Goal: Transaction & Acquisition: Download file/media

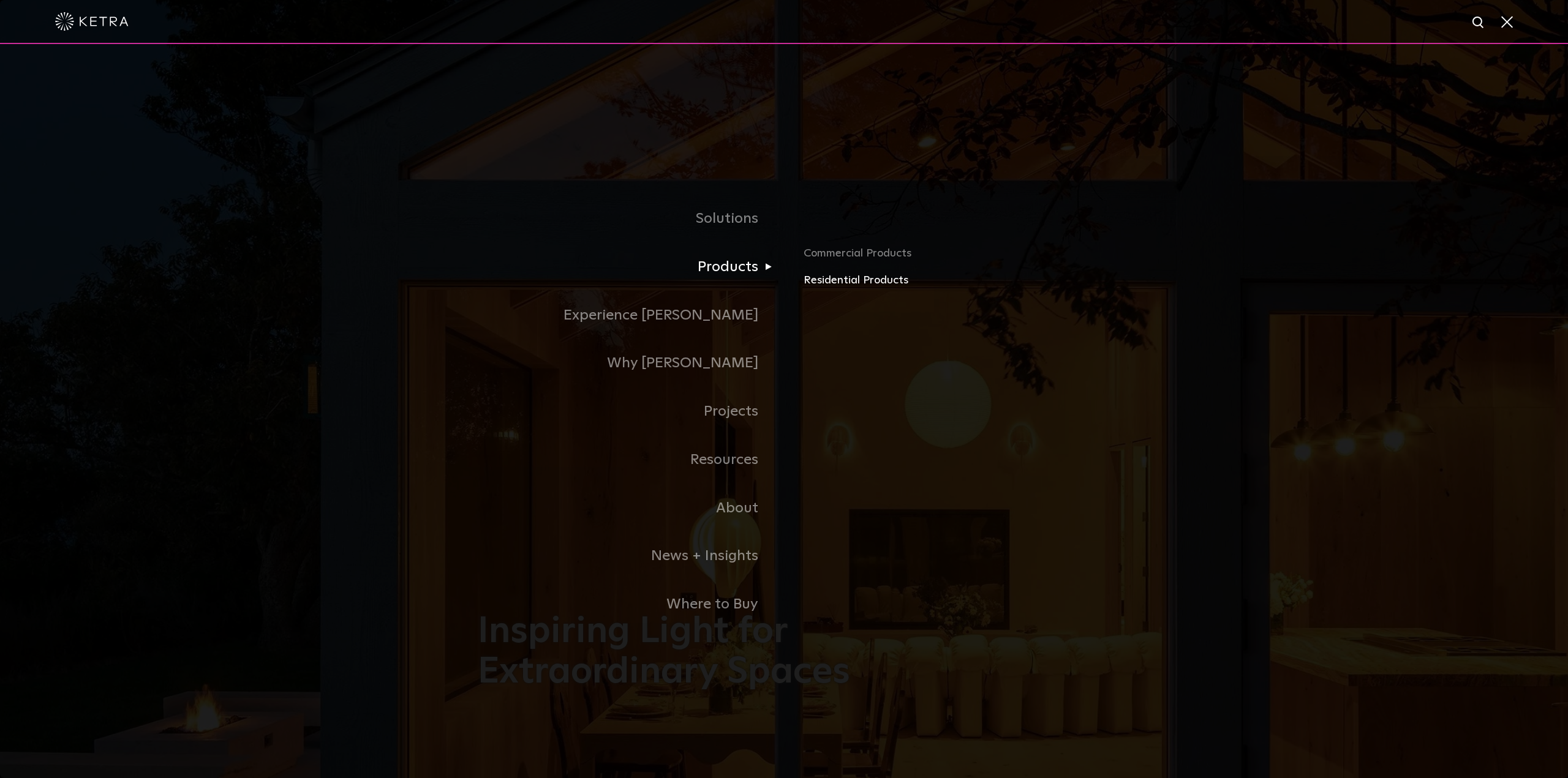
click at [864, 286] on link "Residential Products" at bounding box center [947, 281] width 286 height 18
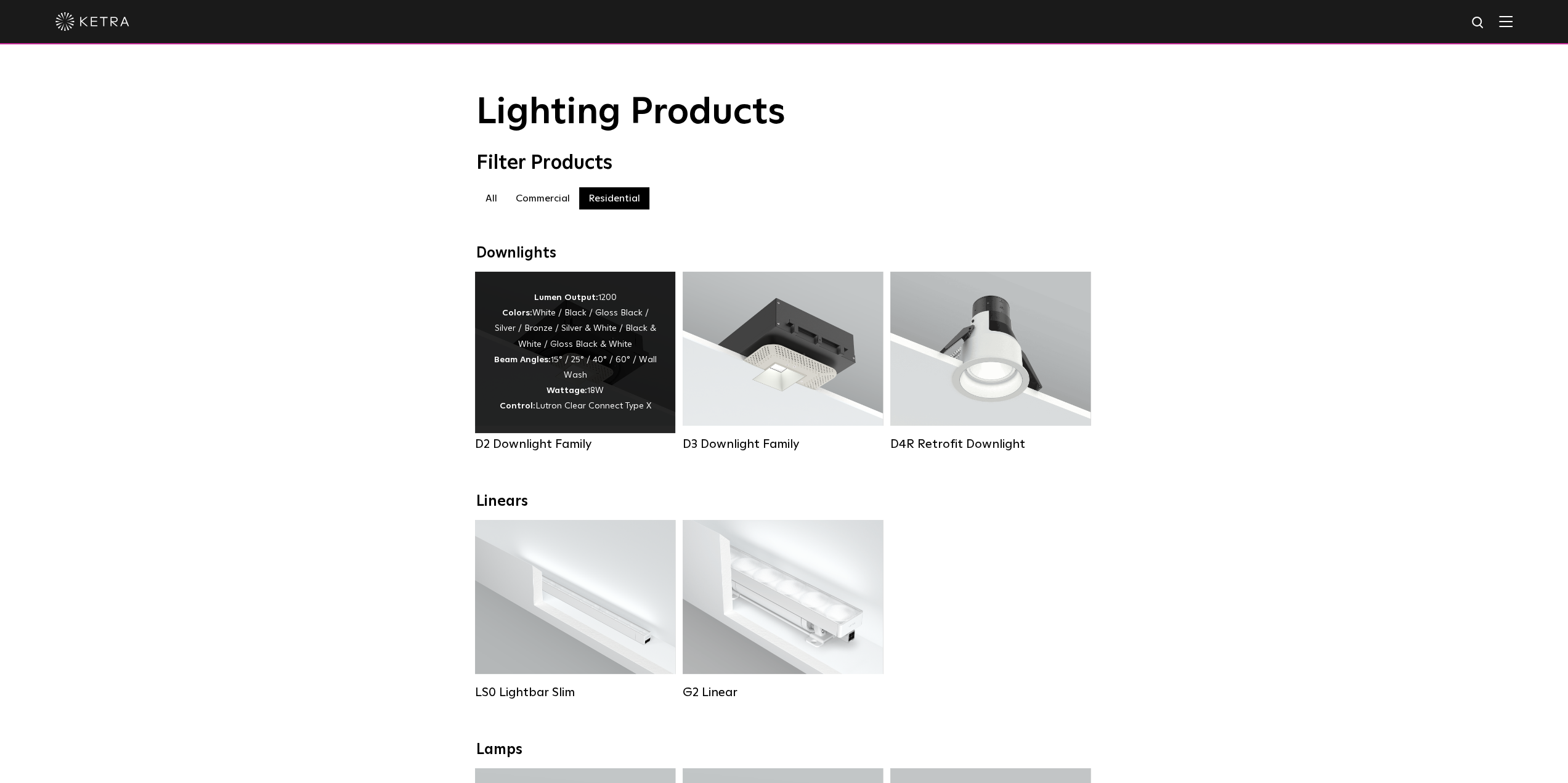
click at [597, 382] on div "Lumen Output: 1200 Colors: White / Black / Gloss Black / Silver / Bronze / Silv…" at bounding box center [575, 352] width 164 height 125
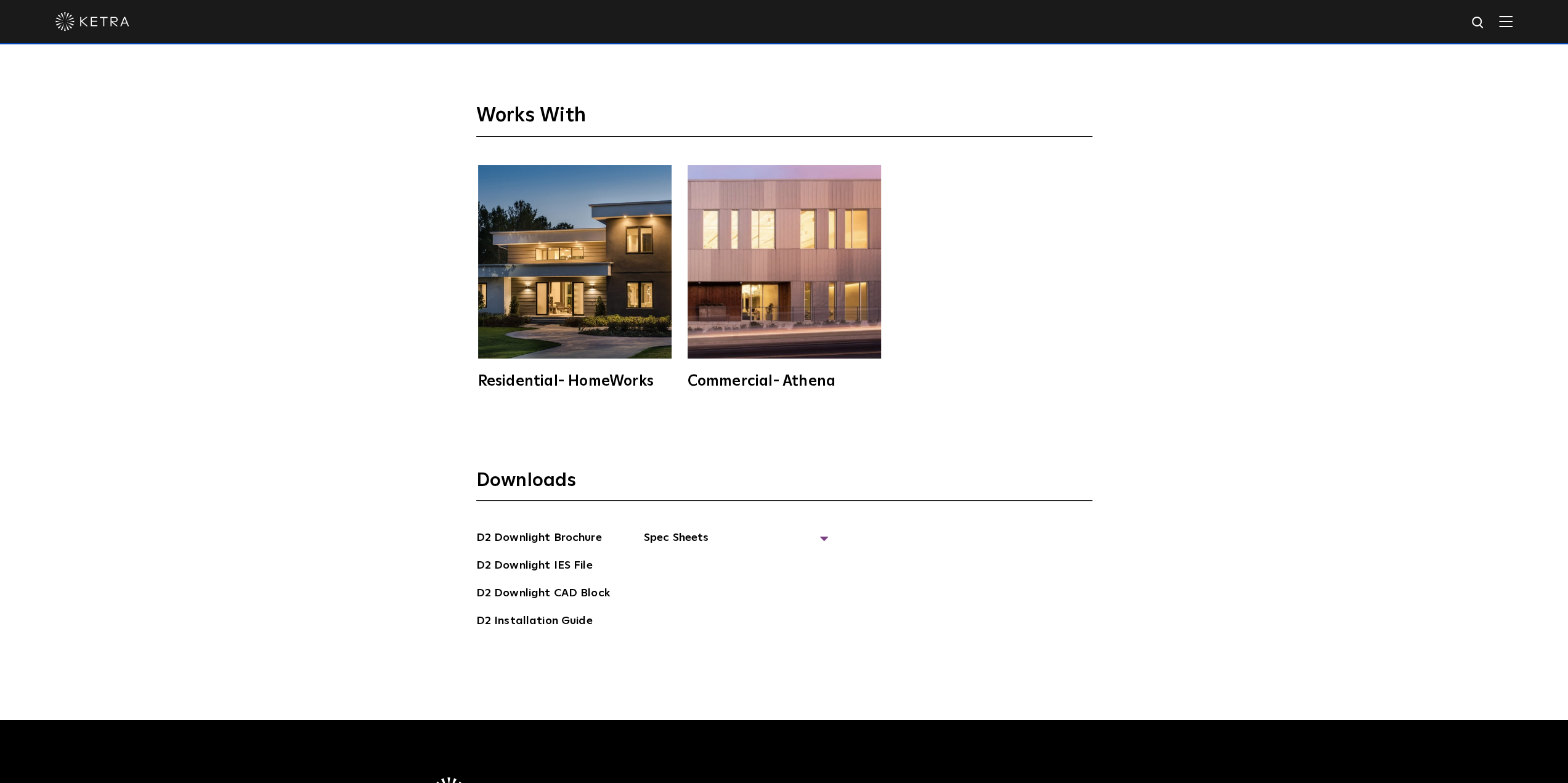
scroll to position [4194, 0]
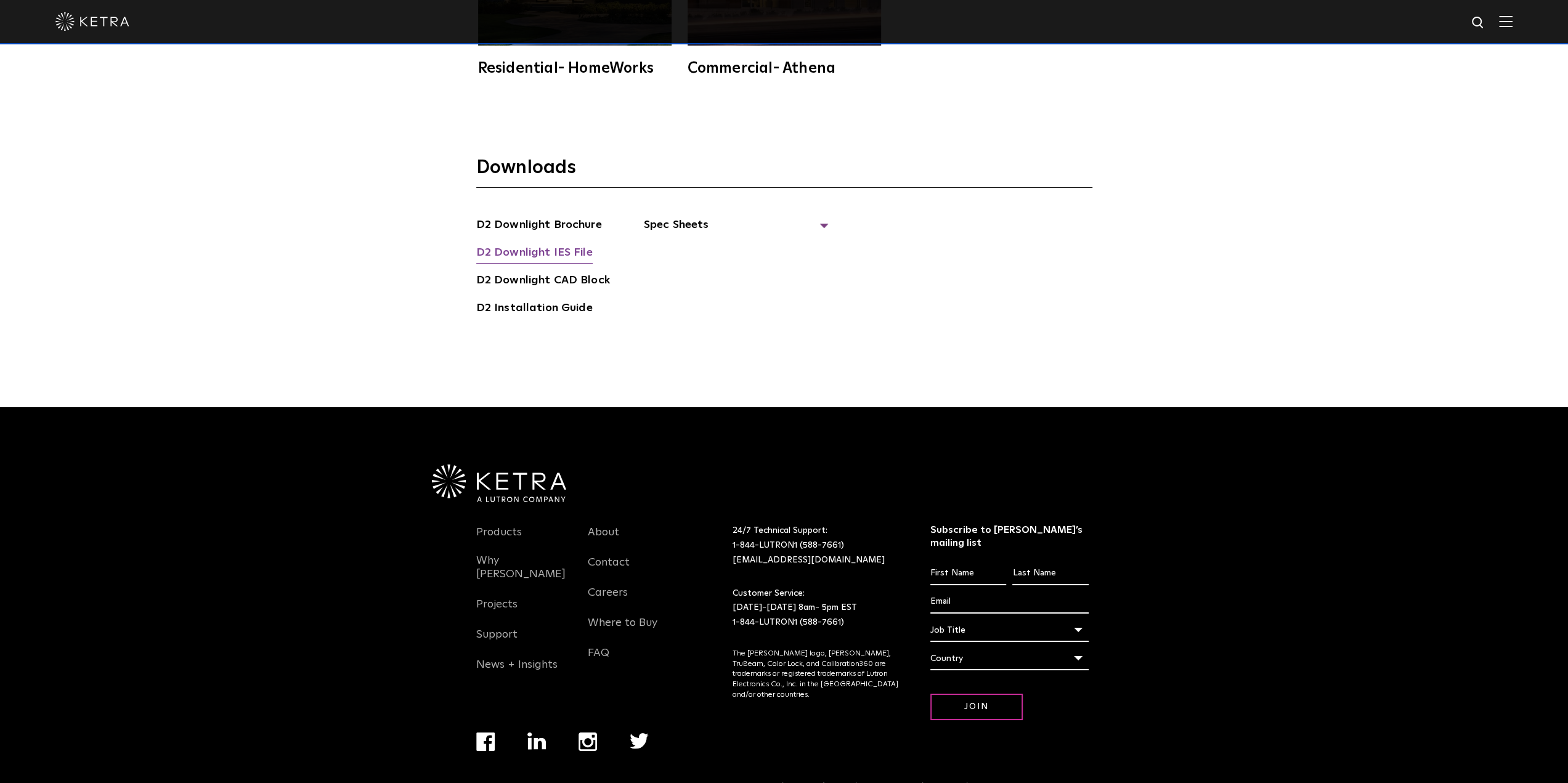
click at [554, 244] on link "D2 Downlight IES File" at bounding box center [534, 254] width 117 height 19
